Goal: Task Accomplishment & Management: Manage account settings

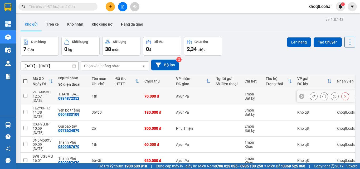
click at [27, 94] on input "checkbox" at bounding box center [25, 96] width 4 height 4
checkbox input "true"
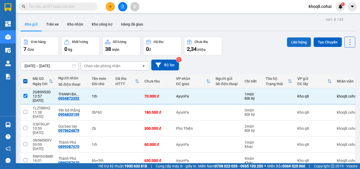
click at [291, 41] on button "Lên hàng" at bounding box center [299, 41] width 24 height 9
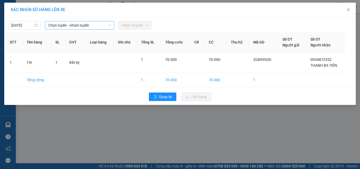
click at [81, 25] on span "Chọn tuyến - nhóm tuyến" at bounding box center [79, 25] width 63 height 8
click at [94, 25] on span "Chọn tuyến - nhóm tuyến" at bounding box center [79, 25] width 63 height 8
click at [95, 26] on span "Chọn tuyến - nhóm tuyến" at bounding box center [79, 25] width 63 height 8
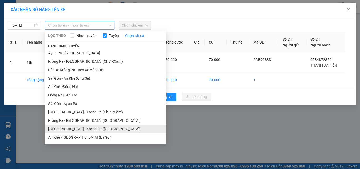
click at [73, 130] on li "Sài Gòn - Krông Pa (Uar)" at bounding box center [105, 129] width 121 height 8
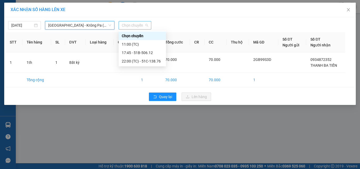
click at [128, 26] on span "Chọn chuyến" at bounding box center [135, 25] width 26 height 8
click at [130, 44] on div "11:00 (TC)" at bounding box center [142, 44] width 41 height 6
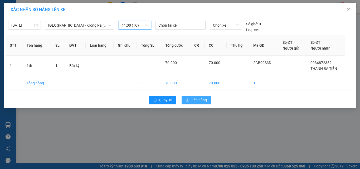
click at [200, 100] on span "Lên hàng" at bounding box center [199, 100] width 15 height 6
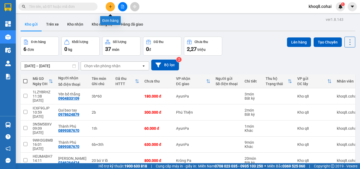
click at [110, 8] on icon "plus" at bounding box center [111, 7] width 4 height 4
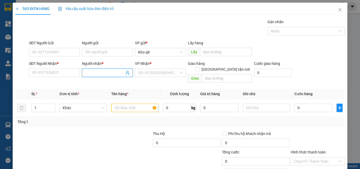
click at [104, 71] on input "Người nhận *" at bounding box center [104, 73] width 39 height 6
paste input "ô"
type input "cô hai"
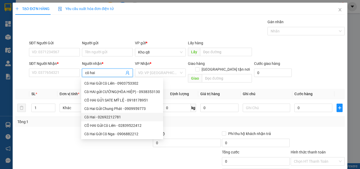
click at [113, 117] on div "Cô Hai - 02692212781" at bounding box center [122, 117] width 76 height 6
type input "02692212781"
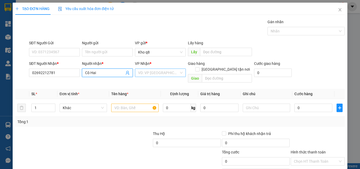
type input "Cô Hai"
click at [159, 70] on input "search" at bounding box center [158, 73] width 41 height 8
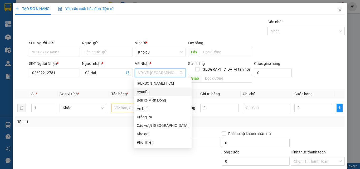
click at [146, 92] on div "AyunPa" at bounding box center [163, 92] width 52 height 6
click at [146, 92] on th "Tên hàng *" at bounding box center [135, 94] width 52 height 10
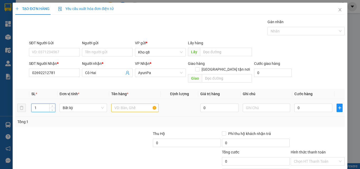
click at [40, 104] on input "1" at bounding box center [43, 108] width 23 height 8
type input "20"
click at [114, 104] on input "text" at bounding box center [134, 108] width 47 height 8
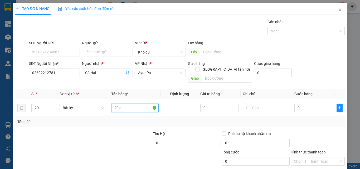
paste input "ục"
click at [132, 104] on input "20 cục bao 10kg" at bounding box center [134, 108] width 47 height 8
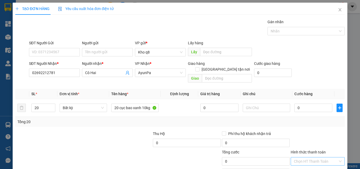
click at [310, 157] on input "Hình thức thanh toán" at bounding box center [316, 161] width 44 height 8
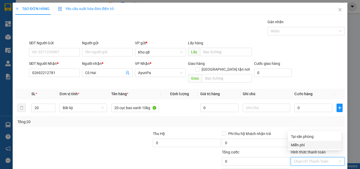
click at [302, 145] on div "Miễn phí" at bounding box center [314, 145] width 47 height 6
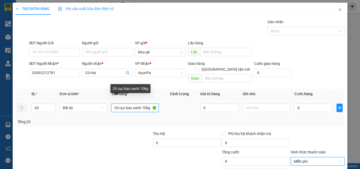
click at [149, 104] on input "20 cục bao xanh 10kg" at bounding box center [134, 108] width 47 height 8
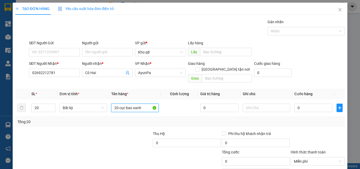
type input "20 cục bao xanh"
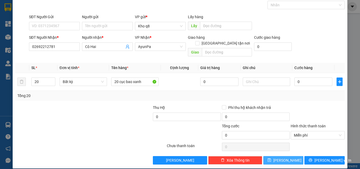
click at [274, 156] on button "[PERSON_NAME]" at bounding box center [284, 160] width 40 height 8
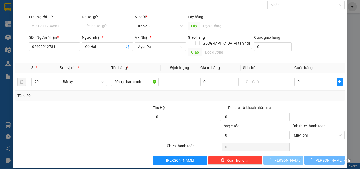
type input "1"
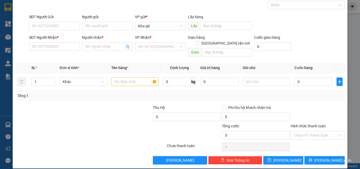
scroll to position [0, 0]
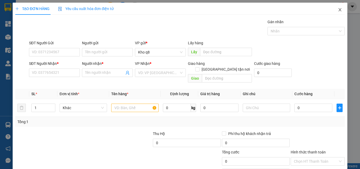
click at [338, 8] on icon "close" at bounding box center [340, 10] width 4 height 4
click at [337, 8] on div "1" at bounding box center [340, 6] width 9 height 9
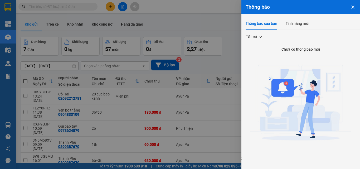
click at [212, 18] on div at bounding box center [180, 84] width 360 height 169
click at [212, 18] on div "Thông báo Thông báo của bạn Tính năng mới Tất cả Chưa có thông báo mới ;" at bounding box center [180, 84] width 360 height 169
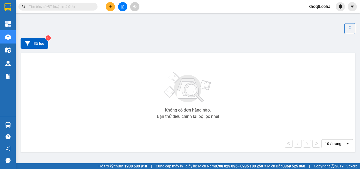
click at [115, 53] on div "Bộ lọc 0" at bounding box center [188, 43] width 335 height 19
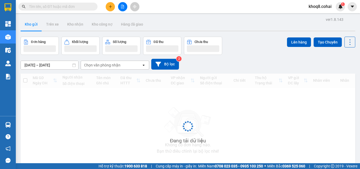
click at [242, 19] on div "Kho gửi Trên xe Kho nhận Kho công nợ Hàng đã giao" at bounding box center [188, 25] width 335 height 14
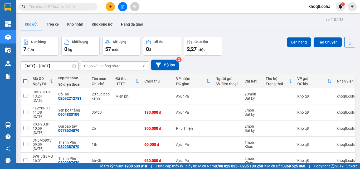
click at [235, 23] on div "Kho gửi Trên xe Kho nhận Kho công nợ Hàng đã giao" at bounding box center [188, 25] width 335 height 14
click at [57, 6] on input "text" at bounding box center [60, 7] width 62 height 6
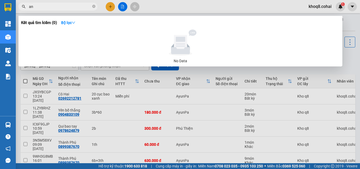
paste input "đ"
paste input "ại"
paste input "át"
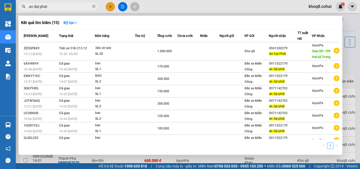
type input "an đại phát"
click at [216, 24] on div "Kết quả tìm kiếm ( 10 ) Bộ lọc" at bounding box center [180, 22] width 319 height 8
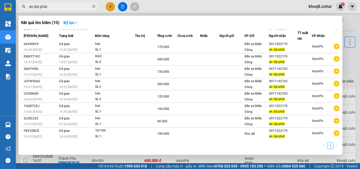
scroll to position [32, 0]
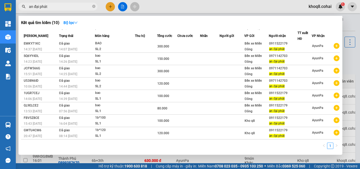
click at [352, 54] on div at bounding box center [180, 84] width 360 height 169
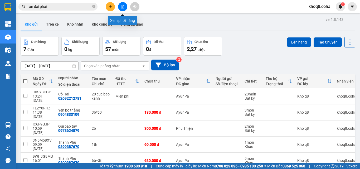
click at [122, 8] on icon "file-add" at bounding box center [123, 7] width 4 height 4
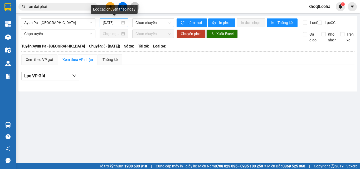
click at [115, 23] on input "[DATE]" at bounding box center [111, 23] width 17 height 6
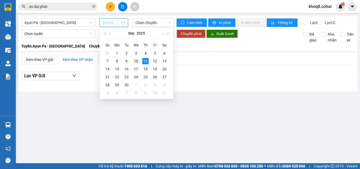
click at [137, 60] on div "10" at bounding box center [136, 61] width 6 height 6
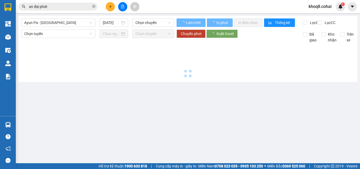
type input "[DATE]"
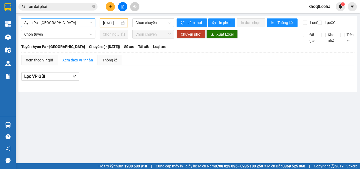
click at [63, 22] on span "Ayun Pa - [GEOGRAPHIC_DATA]" at bounding box center [58, 23] width 68 height 8
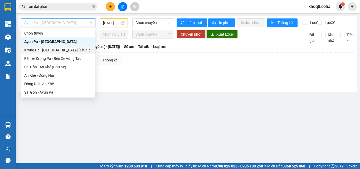
click at [56, 51] on div "Krông Pa - [GEOGRAPHIC_DATA] (Chư RCăm)" at bounding box center [58, 50] width 68 height 6
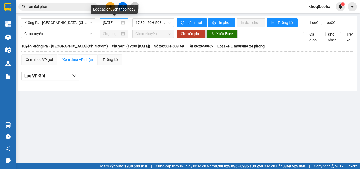
click at [112, 22] on input "[DATE]" at bounding box center [111, 23] width 17 height 6
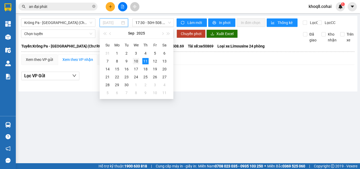
click at [137, 62] on div "10" at bounding box center [136, 61] width 6 height 6
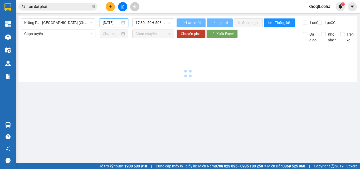
type input "[DATE]"
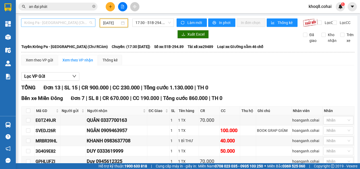
click at [78, 22] on span "Krông Pa - [GEOGRAPHIC_DATA] (Chư RCăm)" at bounding box center [58, 23] width 68 height 8
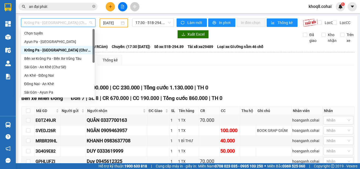
click at [78, 22] on span "Krông Pa - [GEOGRAPHIC_DATA] (Chư RCăm)" at bounding box center [58, 23] width 68 height 8
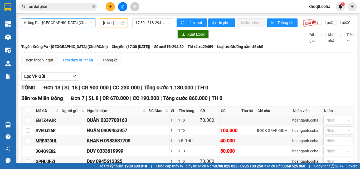
click at [79, 23] on span "Krông Pa - [GEOGRAPHIC_DATA] (Chư RCăm)" at bounding box center [58, 23] width 68 height 8
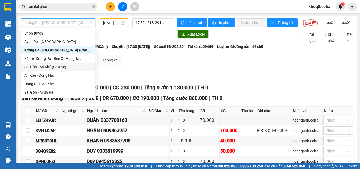
click at [57, 67] on div "Sài Gòn - An Khê (Chư Sê)" at bounding box center [57, 67] width 67 height 6
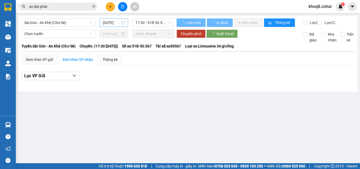
click at [111, 23] on input "[DATE]" at bounding box center [111, 23] width 17 height 6
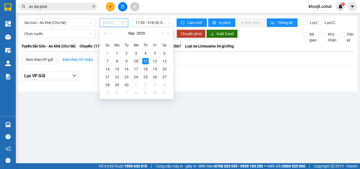
click at [137, 62] on div "10" at bounding box center [136, 61] width 6 height 6
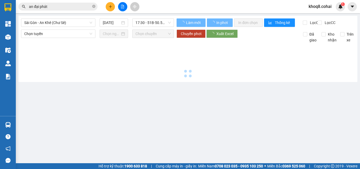
type input "[DATE]"
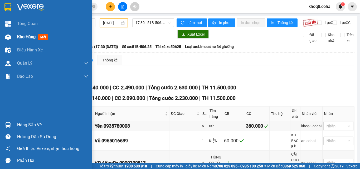
click at [7, 37] on img at bounding box center [8, 37] width 6 height 6
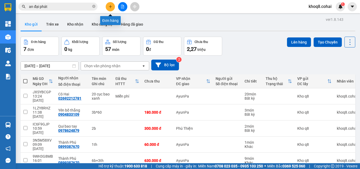
click at [109, 5] on icon "plus" at bounding box center [111, 7] width 4 height 4
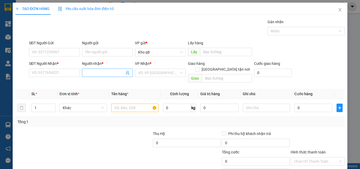
click at [92, 74] on input "Người nhận *" at bounding box center [104, 73] width 39 height 6
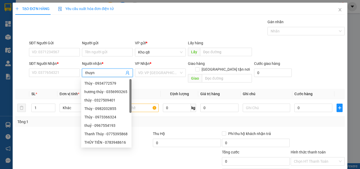
type input "thuynh"
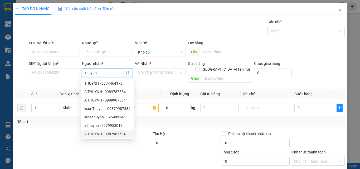
click at [109, 135] on div "A THUYNH - 0987987584" at bounding box center [107, 134] width 46 height 6
type input "0987987584"
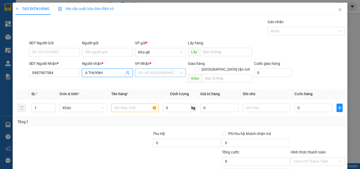
type input "A THUYNH"
click at [147, 73] on input "search" at bounding box center [158, 73] width 41 height 8
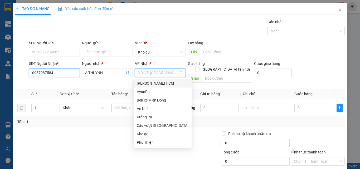
click at [59, 73] on input "0987987584" at bounding box center [54, 73] width 51 height 8
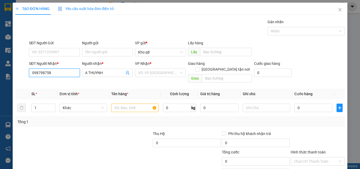
type input "0987987584"
click at [51, 83] on div "0987987584 - A THUYNH" at bounding box center [54, 83] width 44 height 6
click at [40, 104] on input "1" at bounding box center [43, 108] width 23 height 8
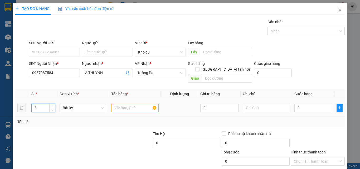
type input "8"
click at [118, 104] on input "text" at bounding box center [134, 108] width 47 height 8
paste input "ỉ"
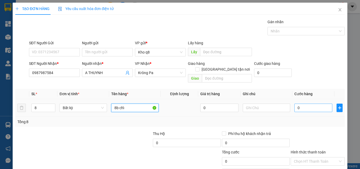
type input "8b chỉ"
click at [308, 104] on input "0" at bounding box center [314, 108] width 38 height 8
type input "8"
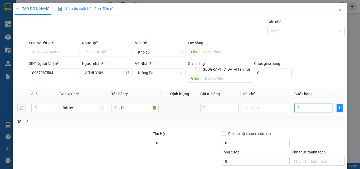
type input "8"
type input "80"
type input "800"
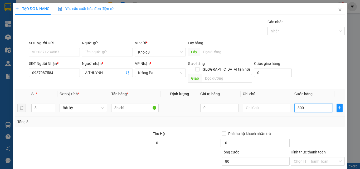
type input "800"
type input "800.000"
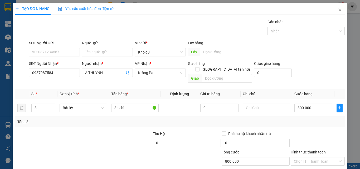
scroll to position [26, 0]
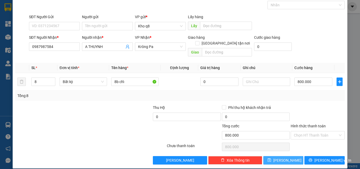
click at [277, 156] on button "[PERSON_NAME]" at bounding box center [284, 160] width 40 height 8
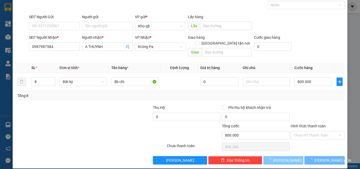
type input "1"
type input "0"
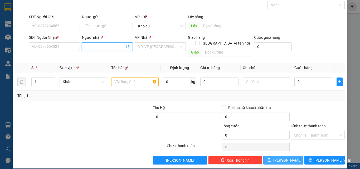
click at [90, 45] on input "Người nhận *" at bounding box center [104, 47] width 39 height 6
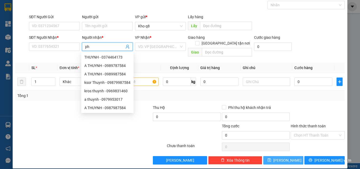
paste input "ú"
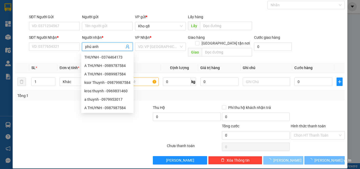
paste input "đ"
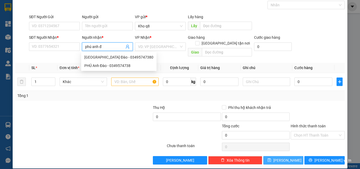
paste input "ào"
type input "phú anh đào"
click at [128, 78] on input "text" at bounding box center [134, 82] width 47 height 8
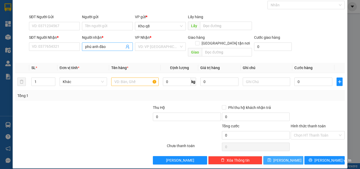
click at [111, 46] on input "phú anh đào" at bounding box center [104, 47] width 39 height 6
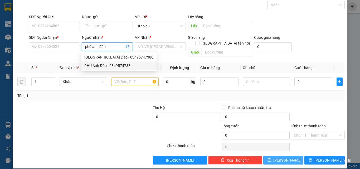
click at [117, 65] on div "PHÚ Anh Đào - 0349574738" at bounding box center [118, 66] width 69 height 6
type input "0349574738"
type input "PHÚ [PERSON_NAME]"
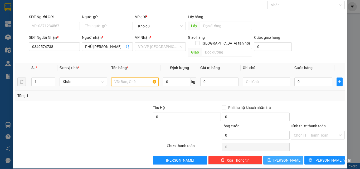
click at [119, 78] on input "text" at bounding box center [134, 82] width 47 height 8
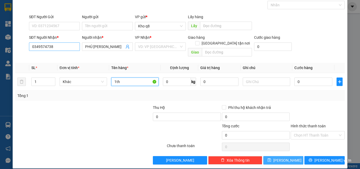
type input "1th"
click at [57, 46] on input "0349574738" at bounding box center [54, 46] width 51 height 8
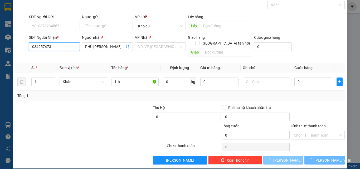
type input "0349574738"
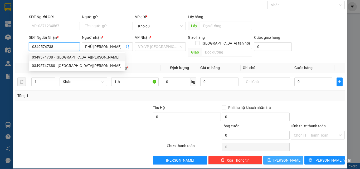
click at [58, 57] on div "0349574738 - [GEOGRAPHIC_DATA][PERSON_NAME]" at bounding box center [77, 57] width 90 height 6
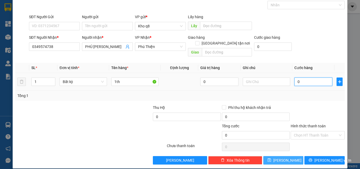
click at [300, 78] on input "0" at bounding box center [314, 82] width 38 height 8
type input "6"
type input "60"
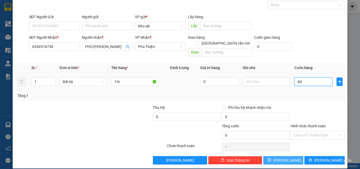
type input "60"
click at [285, 157] on span "[PERSON_NAME]" at bounding box center [288, 160] width 28 height 6
type input "60.000"
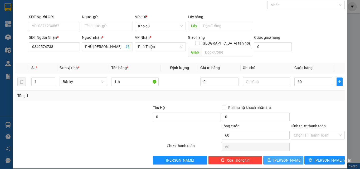
type input "60.000"
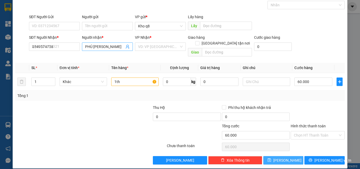
type input "0"
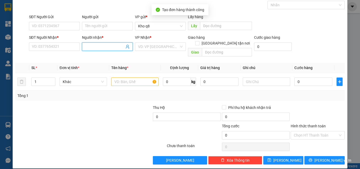
click at [97, 49] on input "Người nhận *" at bounding box center [104, 47] width 39 height 6
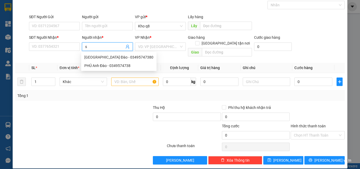
paste input "ơn"
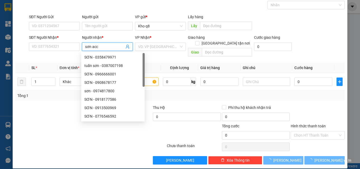
type input "sơn accu"
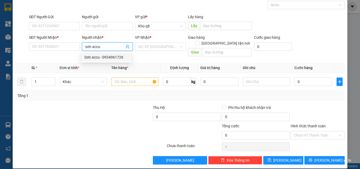
click at [110, 57] on div "Sơn accu - 0934961726" at bounding box center [106, 57] width 44 height 6
type input "0934961726"
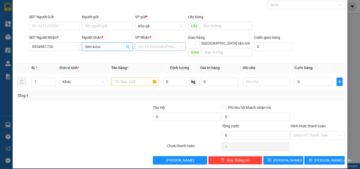
type input "Sơn accu"
click at [148, 43] on input "search" at bounding box center [158, 47] width 41 height 8
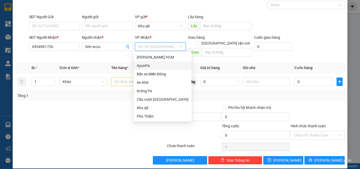
click at [143, 64] on div "AyunPa" at bounding box center [163, 66] width 52 height 6
click at [143, 64] on th "Tên hàng *" at bounding box center [135, 68] width 52 height 10
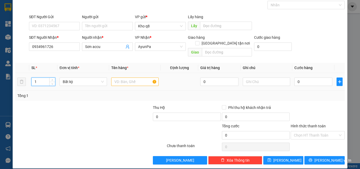
click at [42, 78] on input "1" at bounding box center [43, 82] width 23 height 8
type input "6"
click at [118, 78] on input "text" at bounding box center [134, 82] width 47 height 8
type input "6th"
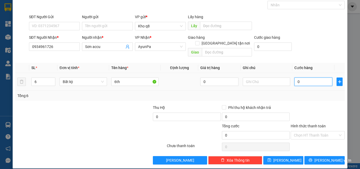
click at [300, 78] on input "0" at bounding box center [314, 82] width 38 height 8
type input "3"
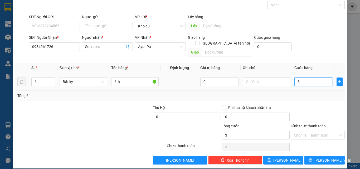
type input "30"
type input "300"
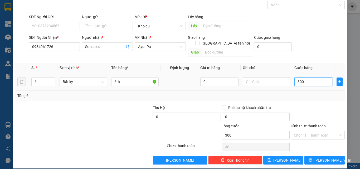
type input "300"
type input "300.000"
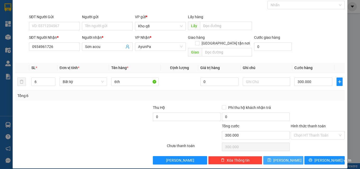
click at [280, 156] on button "[PERSON_NAME]" at bounding box center [284, 160] width 40 height 8
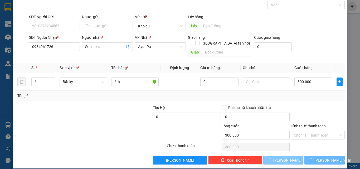
type input "1"
type input "0"
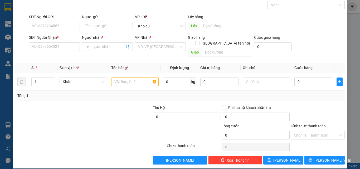
scroll to position [0, 0]
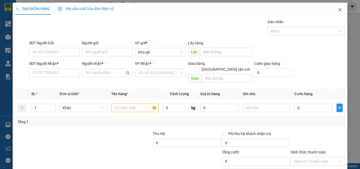
click at [338, 10] on icon "close" at bounding box center [340, 10] width 4 height 4
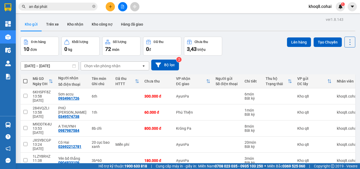
click at [57, 6] on input "an đại phát" at bounding box center [60, 7] width 62 height 6
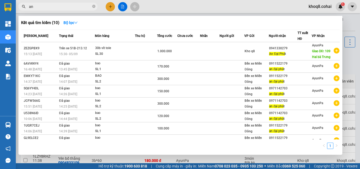
type input "a"
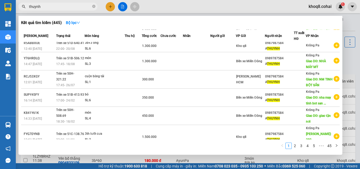
scroll to position [90, 0]
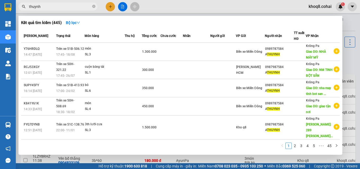
type input "thuynh"
click at [355, 134] on div at bounding box center [180, 84] width 360 height 169
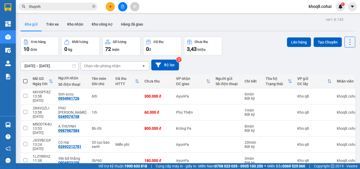
click at [48, 5] on input "thuynh" at bounding box center [60, 7] width 62 height 6
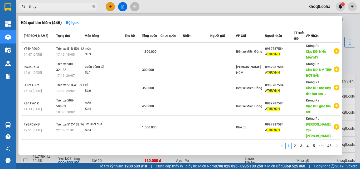
click at [48, 5] on input "thuynh" at bounding box center [60, 7] width 62 height 6
click at [296, 145] on link "2" at bounding box center [295, 146] width 6 height 6
click at [296, 145] on div "Mã ĐH Trạng thái Món hàng Thu hộ Tổng cước Chưa cước Nhãn Người gửi VP Gửi Ngườ…" at bounding box center [180, 91] width 319 height 123
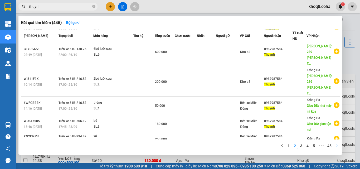
click at [336, 145] on icon "right" at bounding box center [337, 145] width 2 height 3
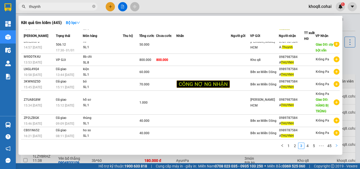
scroll to position [55, 0]
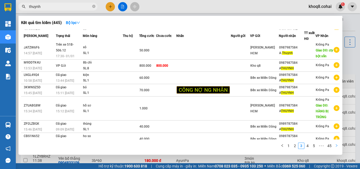
click at [336, 145] on icon "right" at bounding box center [337, 145] width 2 height 3
click at [336, 145] on div "Mã ĐH Trạng thái Món hàng Thu hộ Tổng cước Chưa cước Nhãn Người gửi VP Gửi Ngườ…" at bounding box center [180, 91] width 319 height 123
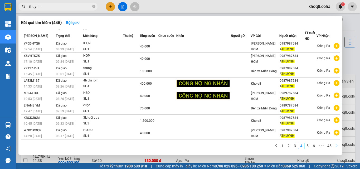
scroll to position [27, 0]
click at [350, 58] on div at bounding box center [180, 84] width 360 height 169
click at [350, 58] on div "[DATE] – [DATE] Press the down arrow key to interact with the calendar and sele…" at bounding box center [188, 65] width 335 height 19
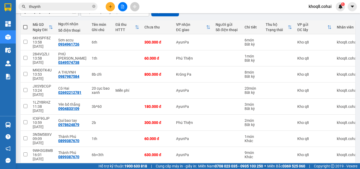
scroll to position [68, 0]
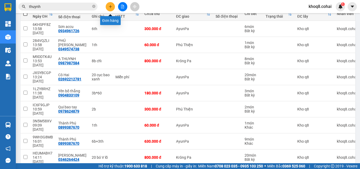
click at [113, 8] on button at bounding box center [110, 6] width 9 height 9
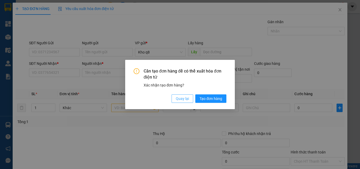
click at [185, 99] on span "Quay lại" at bounding box center [182, 99] width 13 height 6
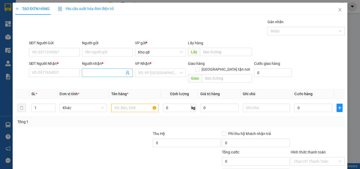
click at [92, 73] on input "Người nhận *" at bounding box center [104, 73] width 39 height 6
paste input "ô"
type input "cô mai"
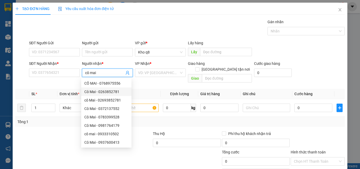
click at [108, 91] on div "Cô Mai - 0263852781" at bounding box center [106, 92] width 44 height 6
type input "0263852781"
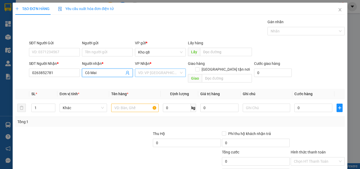
type input "Cô Mai"
click at [149, 72] on input "search" at bounding box center [158, 73] width 41 height 8
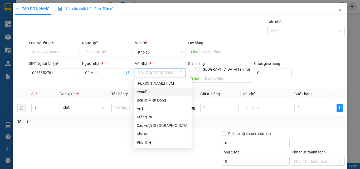
click at [143, 93] on div "AyunPa" at bounding box center [163, 92] width 52 height 6
click at [143, 93] on th "Tên hàng *" at bounding box center [135, 94] width 52 height 10
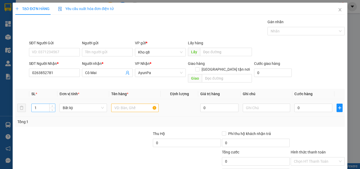
click at [41, 104] on input "1" at bounding box center [43, 108] width 23 height 8
type input "2"
click at [116, 104] on input "text" at bounding box center [134, 108] width 47 height 8
type input "2b"
click at [304, 157] on input "Hình thức thanh toán" at bounding box center [316, 161] width 44 height 8
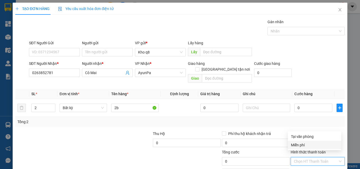
click at [297, 143] on div "Miễn phí" at bounding box center [314, 145] width 47 height 6
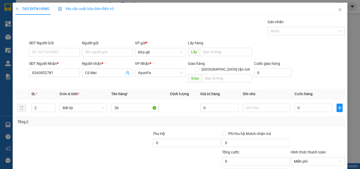
scroll to position [26, 0]
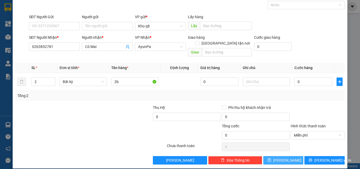
click at [270, 157] on button "[PERSON_NAME]" at bounding box center [284, 160] width 40 height 8
type input "1"
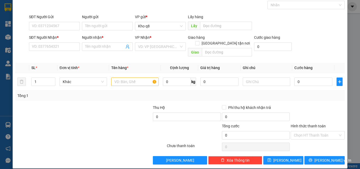
scroll to position [0, 0]
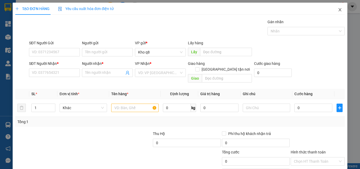
click at [339, 9] on icon "close" at bounding box center [340, 9] width 3 height 3
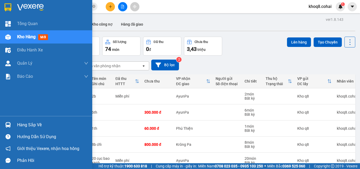
click at [30, 125] on div "Hàng sắp về" at bounding box center [52, 125] width 71 height 8
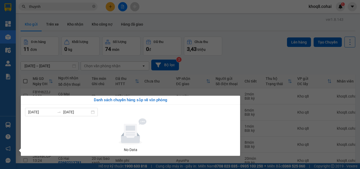
click at [250, 59] on section "Kết quả tìm kiếm ( 445 ) Bộ lọc Mã ĐH Trạng thái Món hàng Thu hộ Tổng cước Chưa…" at bounding box center [180, 84] width 360 height 169
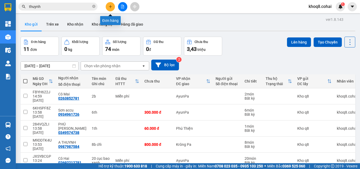
click at [109, 8] on button at bounding box center [110, 6] width 9 height 9
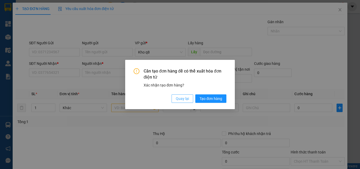
click at [178, 99] on span "Quay lại" at bounding box center [182, 99] width 13 height 6
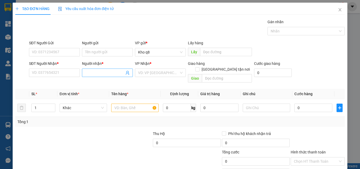
click at [94, 73] on input "Người nhận *" at bounding box center [104, 73] width 39 height 6
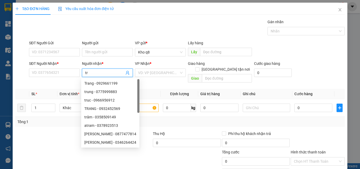
paste input "ọng"
type input "trọng bvtv"
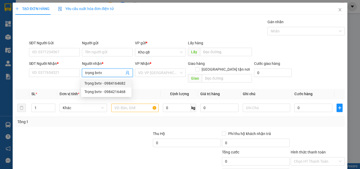
click at [118, 83] on div "Trọng bvtv - 0984164682" at bounding box center [106, 83] width 44 height 6
type input "0984164682"
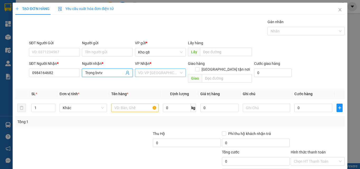
type input "Trọng bvtv"
click at [147, 74] on input "search" at bounding box center [158, 73] width 41 height 8
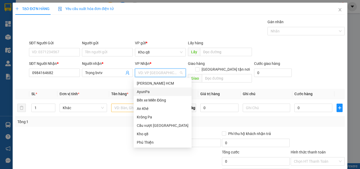
click at [141, 91] on div "AyunPa" at bounding box center [163, 92] width 52 height 6
click at [141, 91] on th "Tên hàng *" at bounding box center [135, 94] width 52 height 10
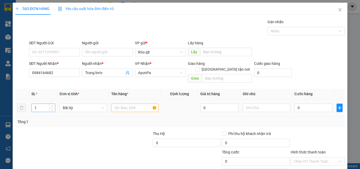
click at [41, 104] on input "1" at bounding box center [43, 108] width 23 height 8
type input "5"
click at [123, 104] on input "text" at bounding box center [134, 108] width 47 height 8
type input "5th"
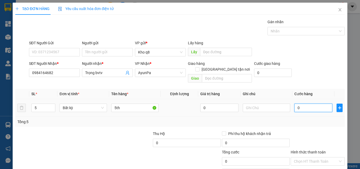
click at [301, 104] on input "0" at bounding box center [314, 108] width 38 height 8
type input "3"
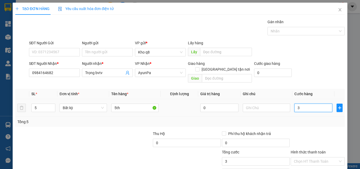
type input "30"
type input "300"
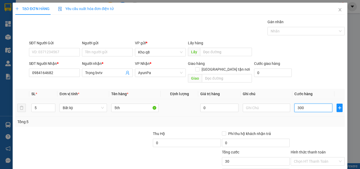
type input "300"
type input "300.000"
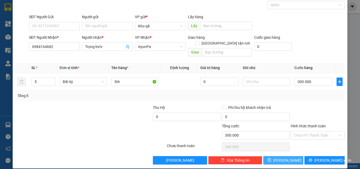
click at [277, 156] on button "[PERSON_NAME]" at bounding box center [284, 160] width 40 height 8
type input "1"
type input "0"
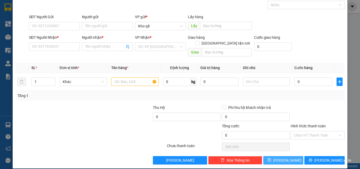
type input "0"
click at [88, 46] on input "Người nhận *" at bounding box center [104, 47] width 39 height 6
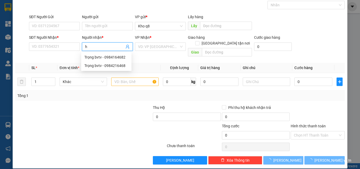
paste input "à"
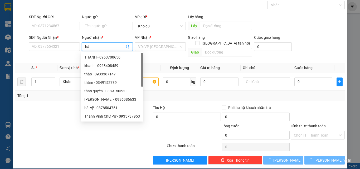
type input "hà q"
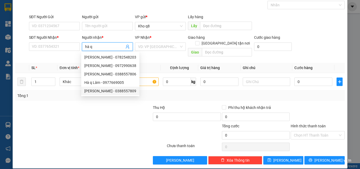
click at [117, 91] on div "[PERSON_NAME] - 0388557809" at bounding box center [110, 91] width 52 height 6
type input "0388557809"
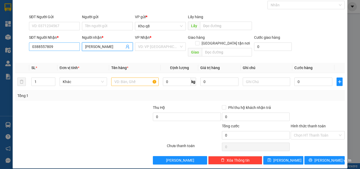
type input "[PERSON_NAME]"
click at [60, 46] on input "0388557809" at bounding box center [54, 46] width 51 height 8
click at [110, 49] on input "[PERSON_NAME]" at bounding box center [104, 47] width 39 height 6
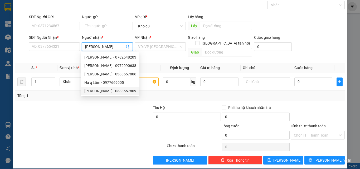
click at [124, 91] on div "[PERSON_NAME] - 0388557809" at bounding box center [110, 91] width 52 height 6
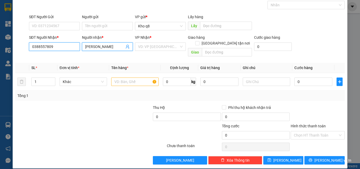
click at [61, 43] on input "0388557809" at bounding box center [54, 46] width 51 height 8
type input "0388557809"
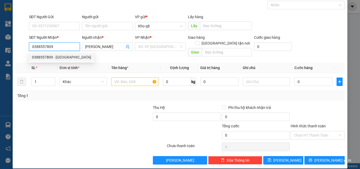
click at [67, 58] on div "0388557809 - [GEOGRAPHIC_DATA]" at bounding box center [61, 57] width 59 height 6
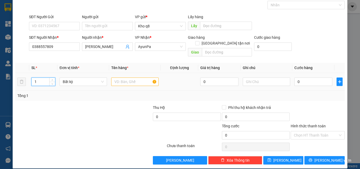
click at [37, 78] on input "1" at bounding box center [43, 82] width 23 height 8
type input "2"
click at [125, 78] on input "text" at bounding box center [134, 82] width 47 height 8
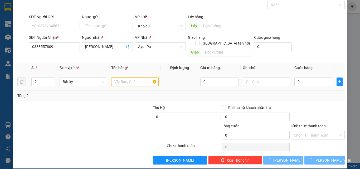
click at [125, 78] on input "text" at bounding box center [134, 82] width 47 height 8
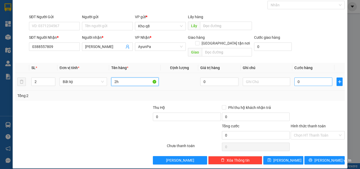
type input "2h"
click at [303, 78] on input "0" at bounding box center [314, 82] width 38 height 8
type input "1"
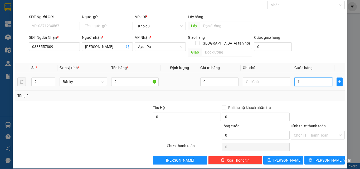
type input "1"
type input "15"
type input "150"
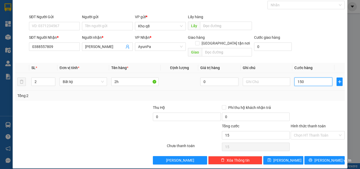
type input "150"
type input "15"
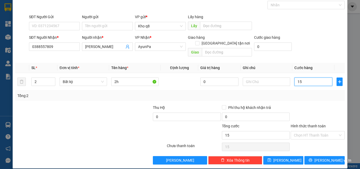
type input "1"
type input "12"
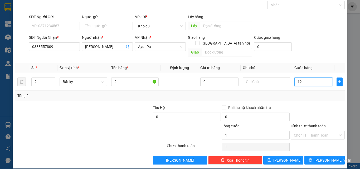
type input "12"
type input "120"
click at [271, 158] on icon "save" at bounding box center [270, 160] width 4 height 4
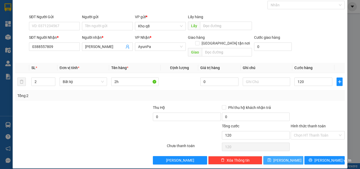
type input "120.000"
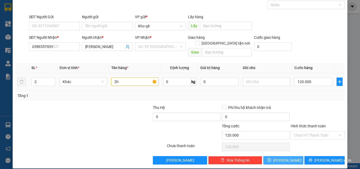
type input "1"
type input "0"
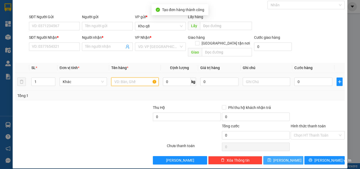
click at [115, 78] on input "text" at bounding box center [134, 82] width 47 height 8
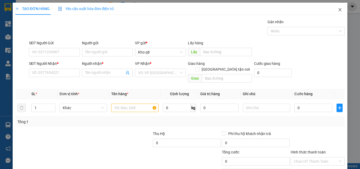
click at [338, 9] on icon "close" at bounding box center [340, 10] width 4 height 4
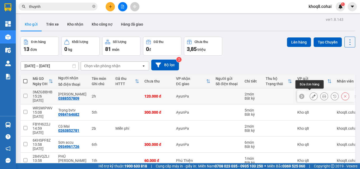
click at [312, 95] on icon at bounding box center [314, 96] width 4 height 4
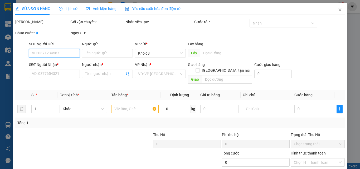
type input "0388557809"
type input "[PERSON_NAME]"
type input "120.000"
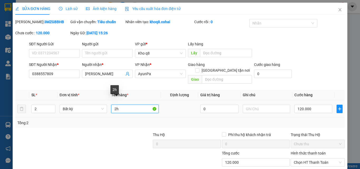
click at [115, 105] on input "2h" at bounding box center [134, 109] width 47 height 8
type input "2th"
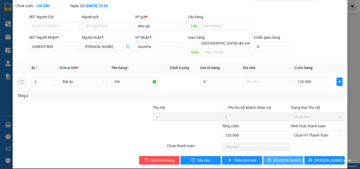
click at [277, 157] on span "[PERSON_NAME] thay đổi" at bounding box center [295, 160] width 42 height 6
